Goal: Information Seeking & Learning: Learn about a topic

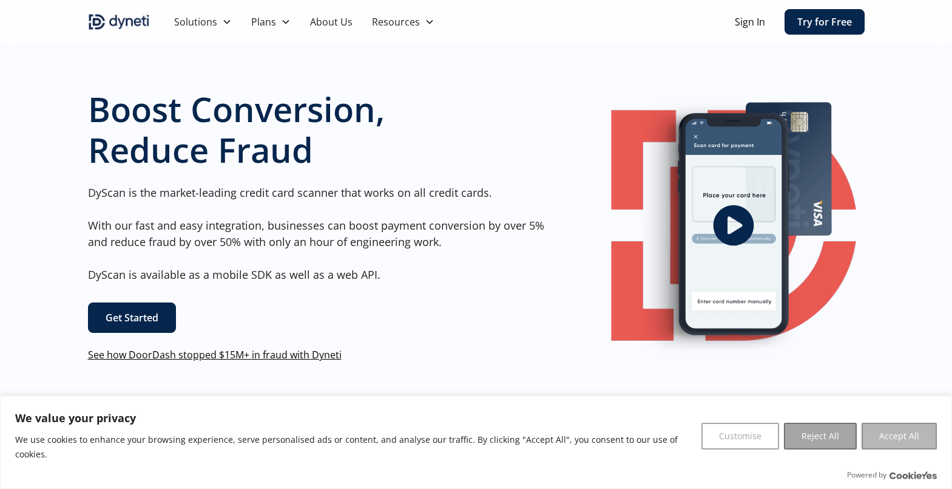
click at [883, 448] on button "Accept All" at bounding box center [899, 435] width 75 height 27
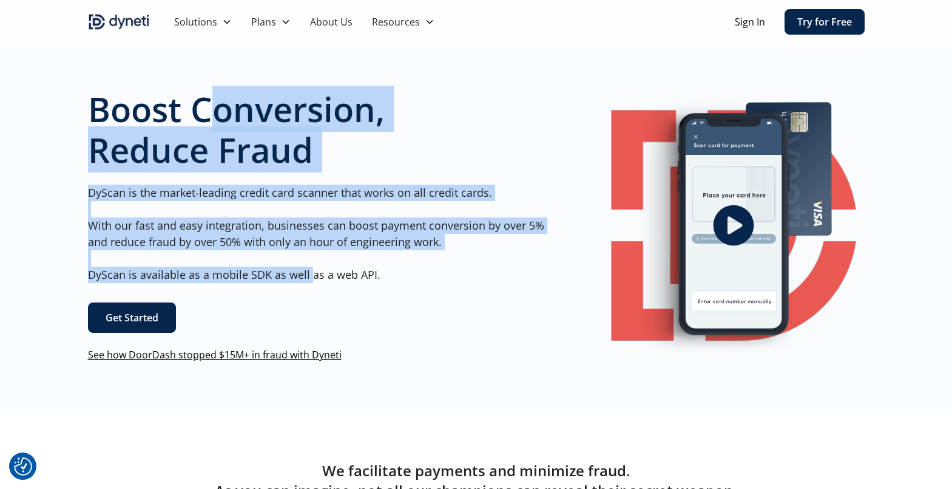
drag, startPoint x: 210, startPoint y: 107, endPoint x: 308, endPoint y: 273, distance: 192.7
click at [308, 273] on div "Boost Conversion, Reduce Fraud DyScan is the market-leading credit card scanner…" at bounding box center [321, 225] width 466 height 273
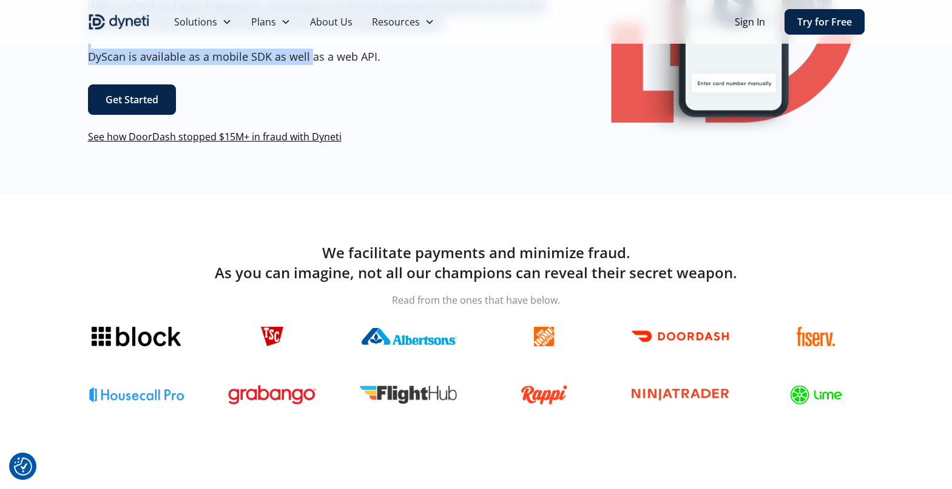
scroll to position [243, 0]
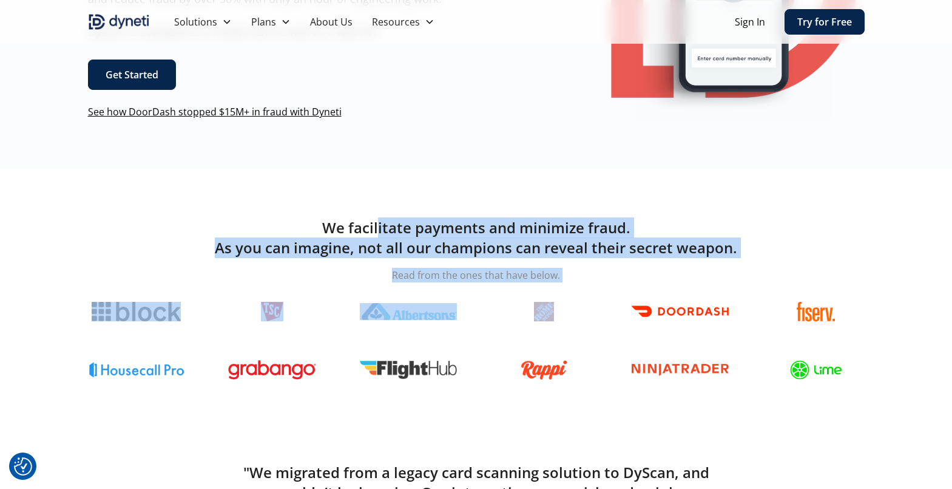
drag, startPoint x: 380, startPoint y: 230, endPoint x: 616, endPoint y: 311, distance: 249.7
click at [621, 307] on div "We facilitate payments and minimize fraud. As you can imagine, not all our cham…" at bounding box center [476, 300] width 777 height 167
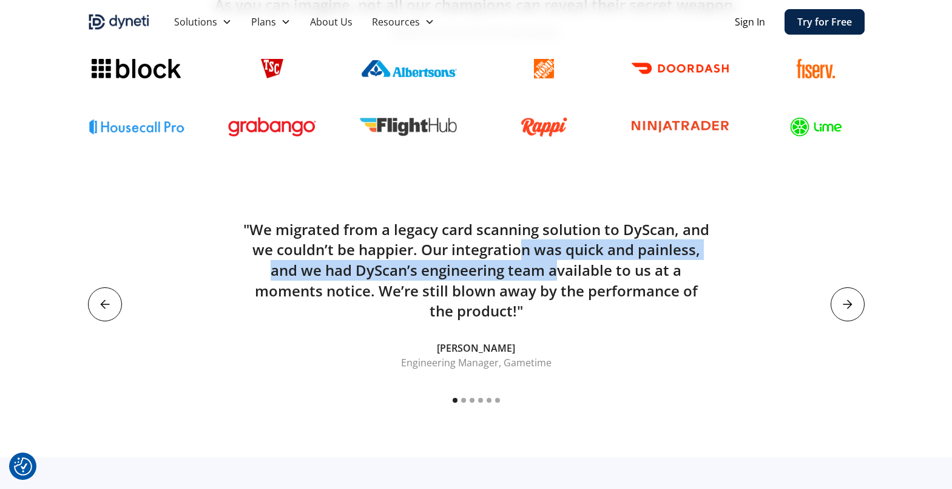
drag, startPoint x: 522, startPoint y: 245, endPoint x: 563, endPoint y: 297, distance: 65.7
click at [561, 288] on h5 ""We migrated from a legacy card scanning solution to DyScan, and we couldn’t be…" at bounding box center [476, 270] width 466 height 102
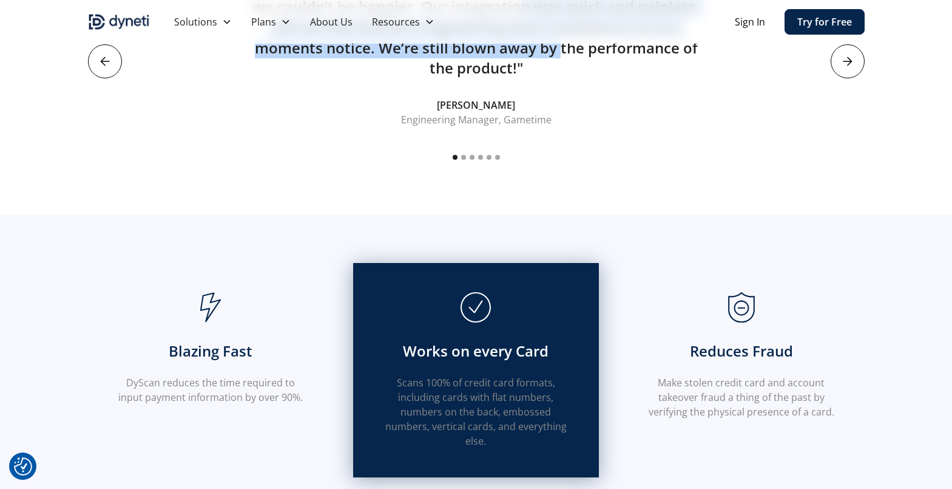
scroll to position [971, 0]
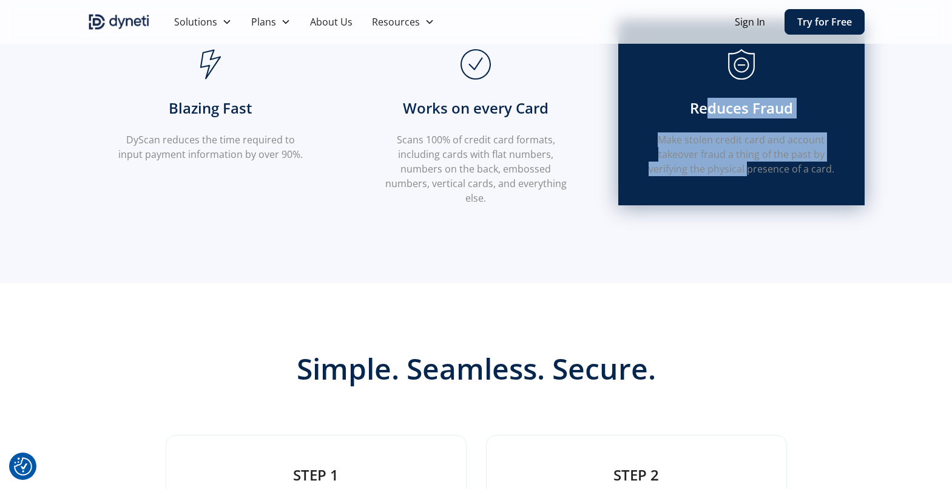
drag, startPoint x: 709, startPoint y: 114, endPoint x: 748, endPoint y: 193, distance: 87.9
click at [748, 192] on div "Reduces Fraud Make stolen credit card and account takeover fraud a thing of the…" at bounding box center [741, 113] width 246 height 186
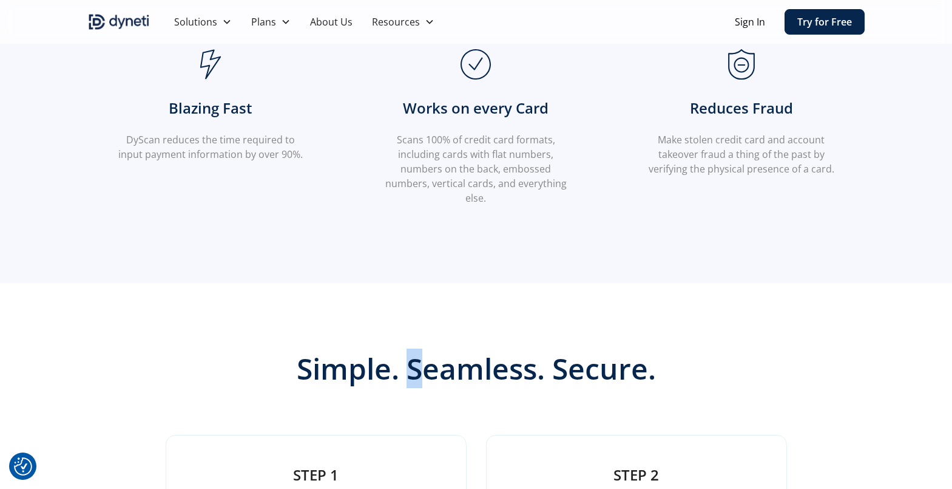
drag, startPoint x: 430, startPoint y: 367, endPoint x: 469, endPoint y: 371, distance: 39.6
click at [451, 368] on h2 "Simple. Seamless. Secure." at bounding box center [476, 368] width 466 height 35
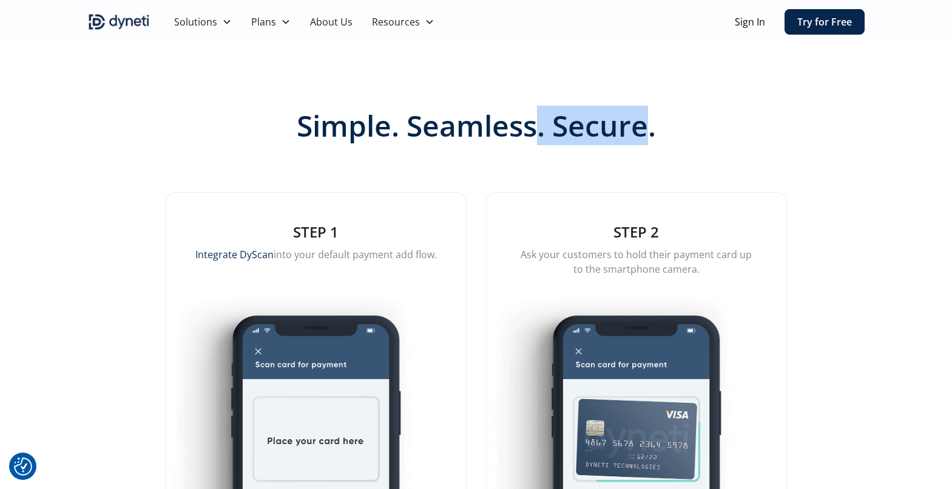
drag, startPoint x: 624, startPoint y: 135, endPoint x: 649, endPoint y: 144, distance: 27.1
click at [648, 143] on h2 "Simple. Seamless. Secure." at bounding box center [476, 125] width 466 height 35
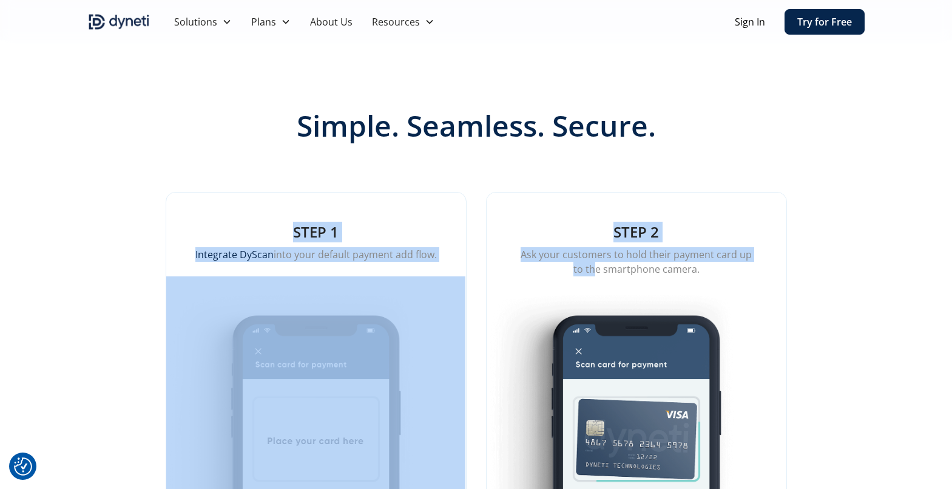
drag, startPoint x: 253, startPoint y: 220, endPoint x: 590, endPoint y: 269, distance: 340.5
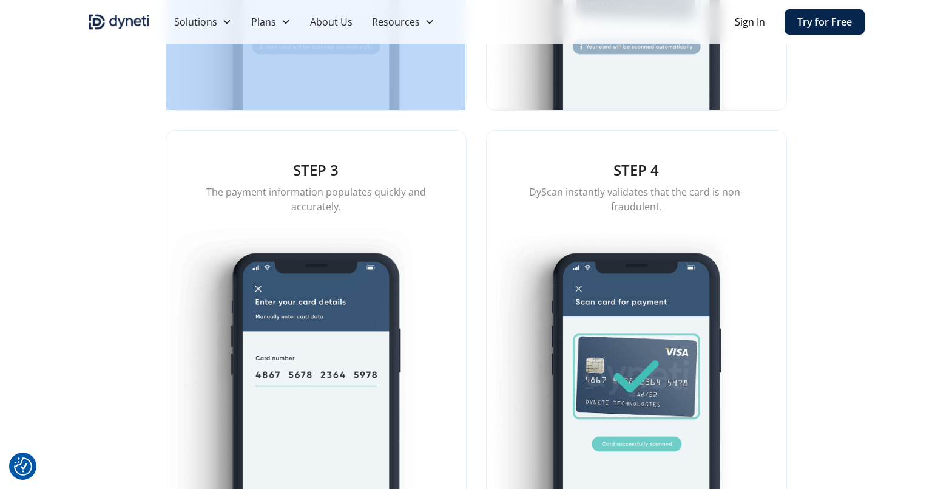
scroll to position [1699, 0]
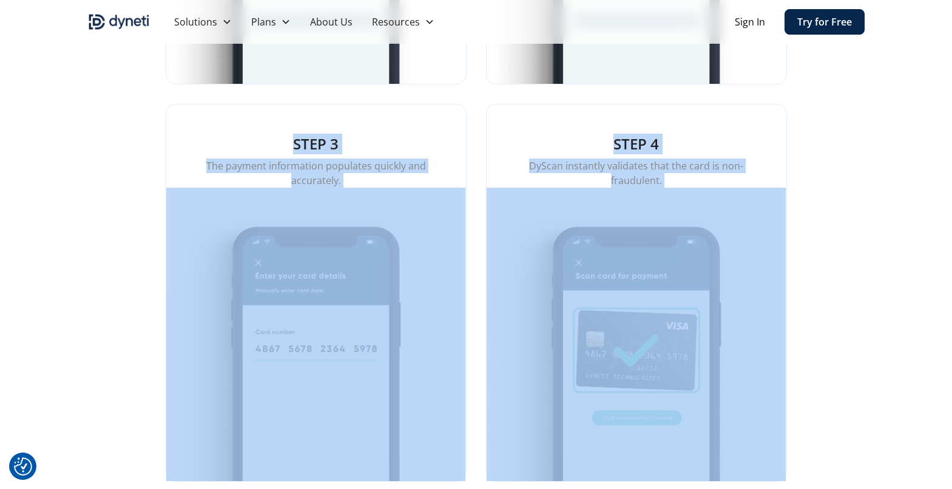
drag, startPoint x: 439, startPoint y: 151, endPoint x: 709, endPoint y: 219, distance: 278.1
click at [709, 219] on div "STEP 1 Integrate DyScan into your default payment add flow. STEP 2 Ask your cus…" at bounding box center [476, 93] width 621 height 775
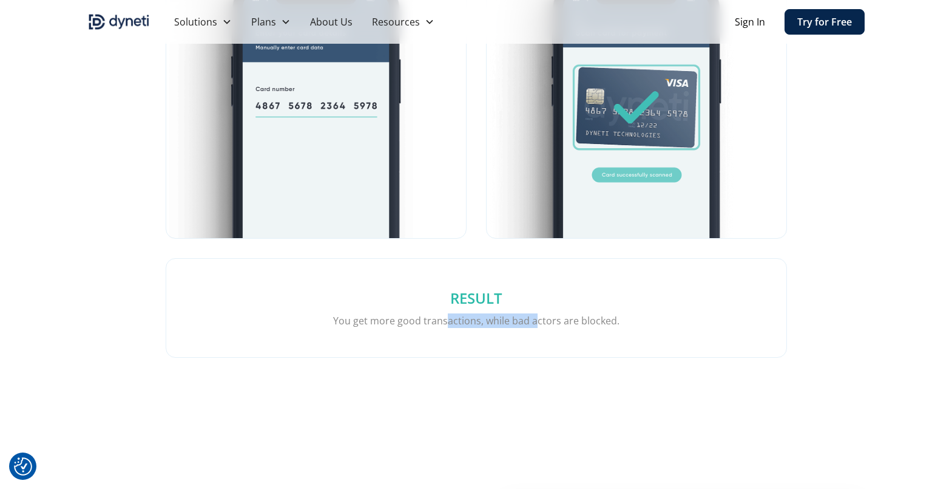
drag, startPoint x: 445, startPoint y: 323, endPoint x: 543, endPoint y: 344, distance: 99.7
click at [543, 344] on div "RESULT You get more good transactions, while bad actors are blocked." at bounding box center [476, 308] width 620 height 98
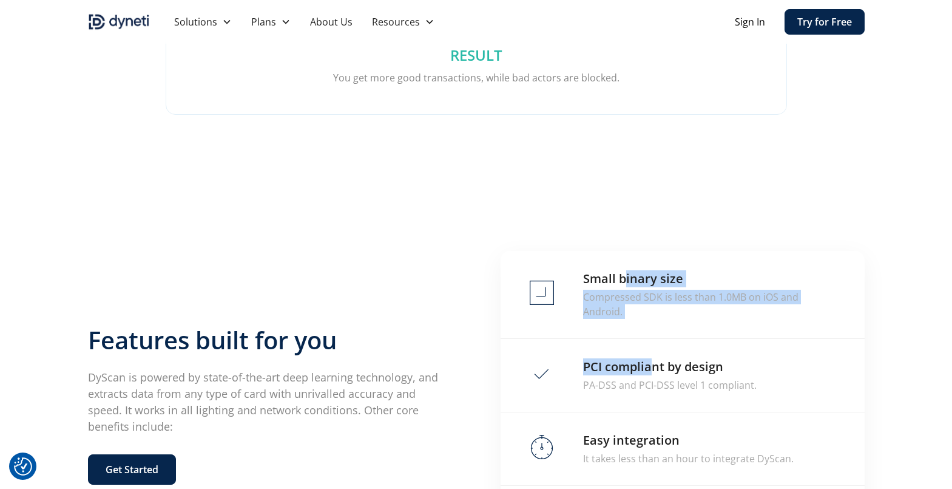
drag, startPoint x: 650, startPoint y: 369, endPoint x: 655, endPoint y: 385, distance: 17.1
click at [655, 385] on div "Small binary size Compressed SDK is less than 1.0MB on iOS and Android. PCI com…" at bounding box center [683, 405] width 364 height 308
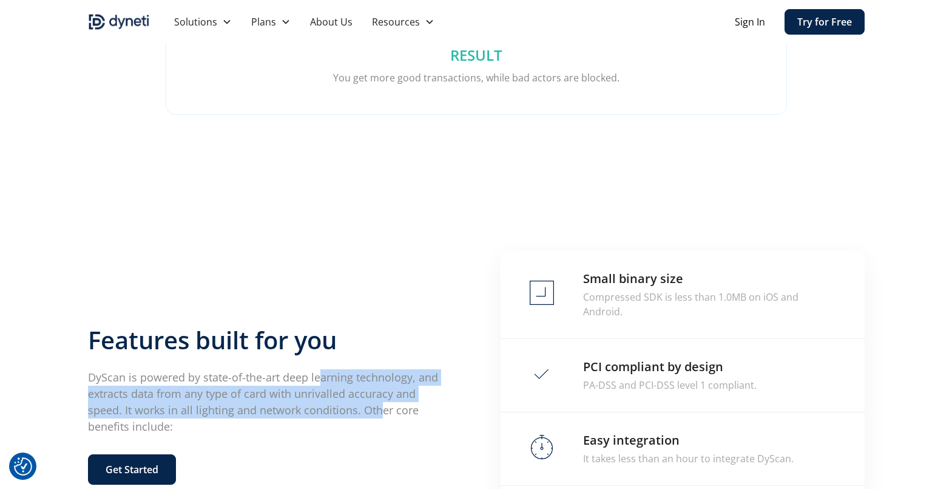
drag, startPoint x: 319, startPoint y: 361, endPoint x: 340, endPoint y: 412, distance: 55.2
click at [340, 412] on div "Features built for you DyScan is powered by state-of-the-art deep learning tech…" at bounding box center [270, 404] width 364 height 159
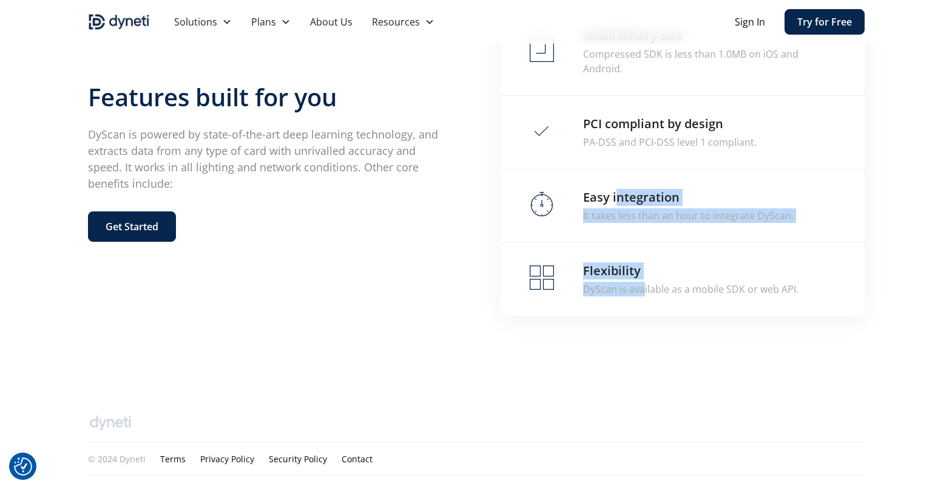
drag, startPoint x: 643, startPoint y: 283, endPoint x: 617, endPoint y: 317, distance: 42.5
click at [644, 294] on div "Small binary size Compressed SDK is less than 1.0MB on iOS and Android. PCI com…" at bounding box center [683, 162] width 364 height 308
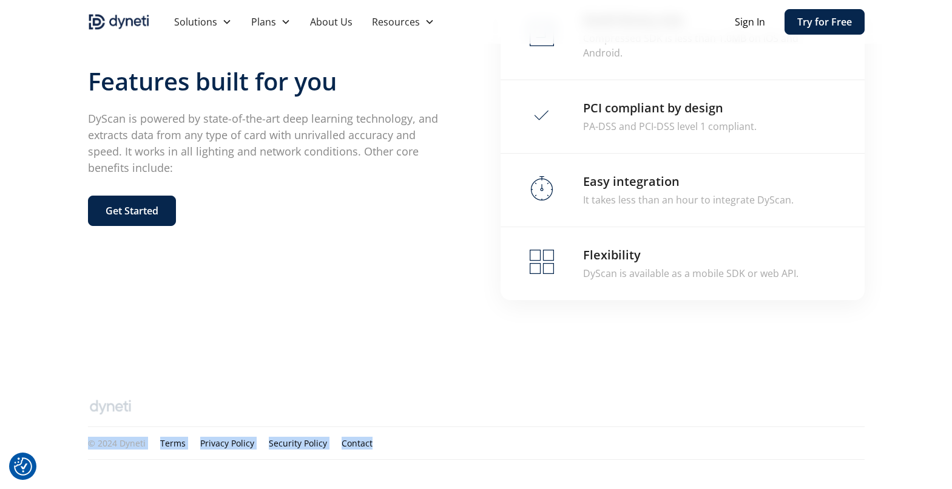
drag, startPoint x: 83, startPoint y: 437, endPoint x: 484, endPoint y: 439, distance: 400.6
click at [484, 439] on div "© 2024 Dyneti Terms Privacy Policy Security Policy Contact" at bounding box center [476, 428] width 952 height 121
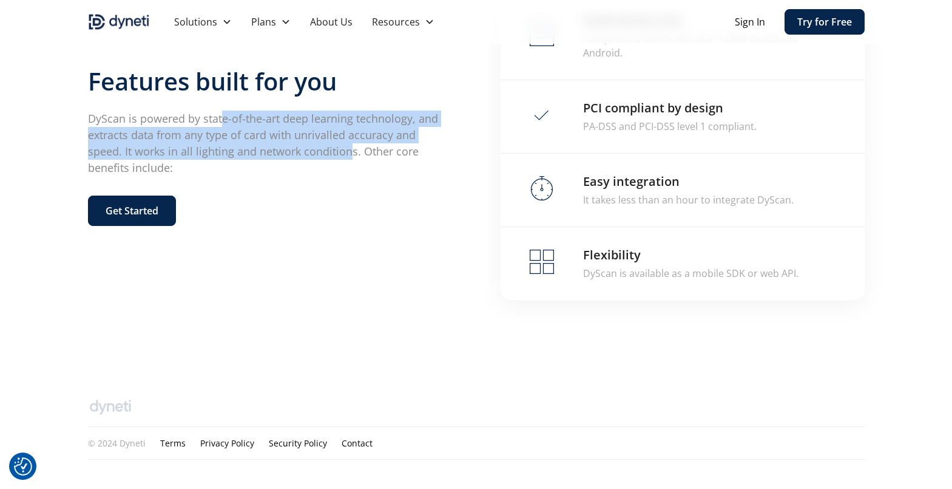
drag, startPoint x: 226, startPoint y: 113, endPoint x: 326, endPoint y: 166, distance: 112.7
click at [318, 161] on p "DyScan is powered by state-of-the-art deep learning technology, and extracts da…" at bounding box center [270, 143] width 364 height 66
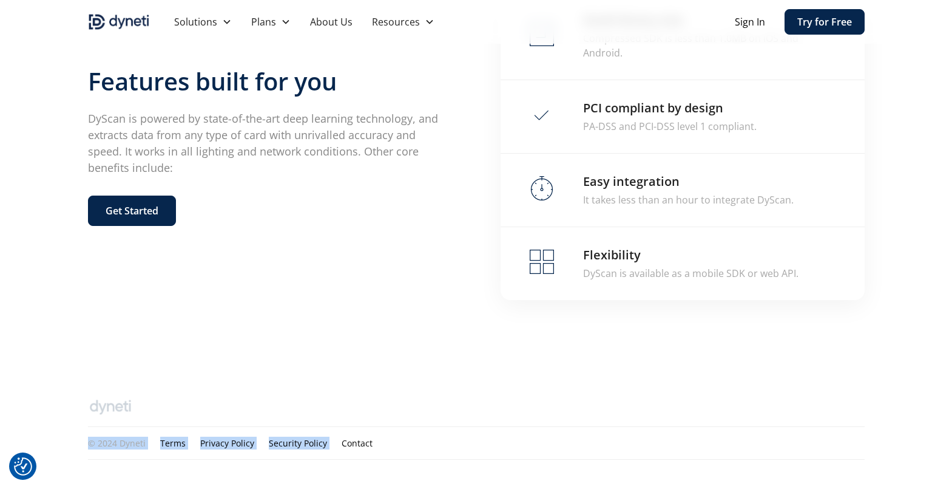
drag, startPoint x: 113, startPoint y: 445, endPoint x: 347, endPoint y: 445, distance: 233.7
click at [346, 446] on div "© 2024 Dyneti Terms Privacy Policy Security Policy Contact" at bounding box center [476, 428] width 952 height 121
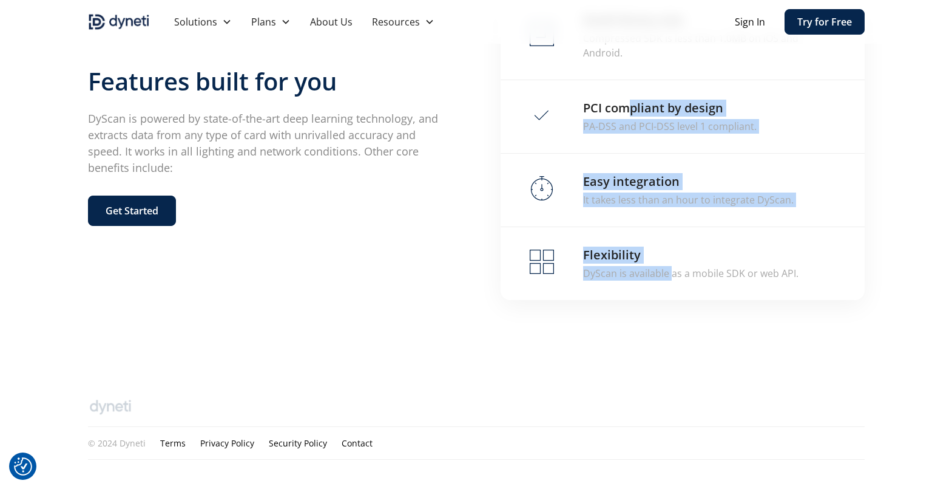
drag, startPoint x: 648, startPoint y: 141, endPoint x: 670, endPoint y: 282, distance: 142.6
click at [670, 281] on div "Small binary size Compressed SDK is less than 1.0MB on iOS and Android. PCI com…" at bounding box center [683, 146] width 364 height 308
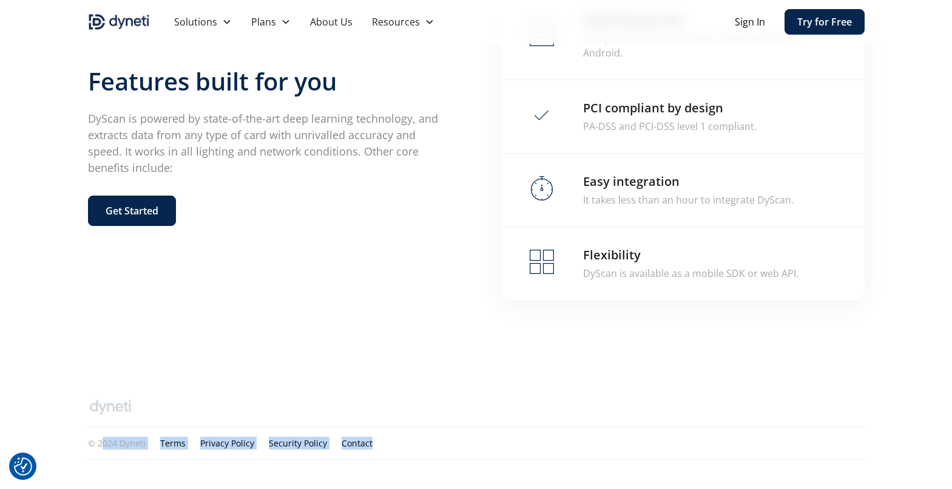
drag, startPoint x: 161, startPoint y: 442, endPoint x: 427, endPoint y: 442, distance: 266.4
click at [427, 442] on div "© 2024 Dyneti Terms Privacy Policy Security Policy Contact" at bounding box center [476, 442] width 777 height 13
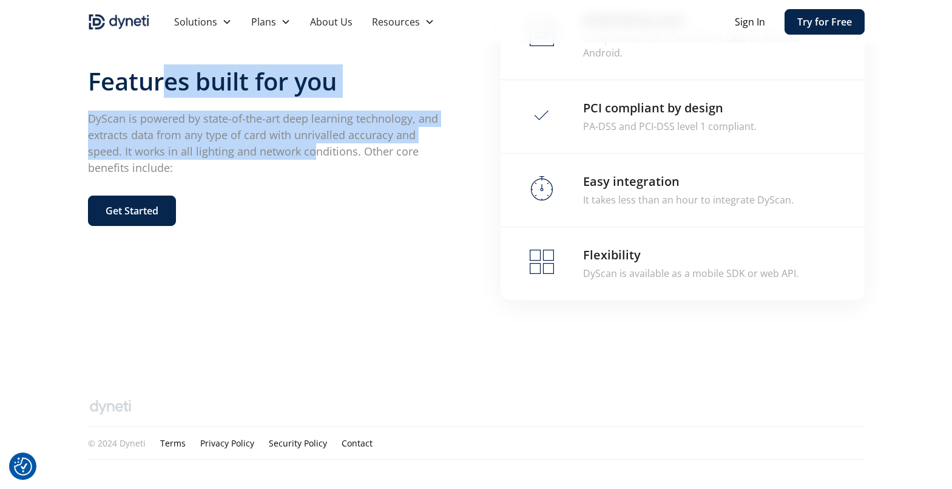
drag, startPoint x: 191, startPoint y: 88, endPoint x: 280, endPoint y: 152, distance: 110.1
click at [280, 151] on div "Features built for you DyScan is powered by state-of-the-art deep learning tech…" at bounding box center [270, 146] width 364 height 159
